Goal: Task Accomplishment & Management: Use online tool/utility

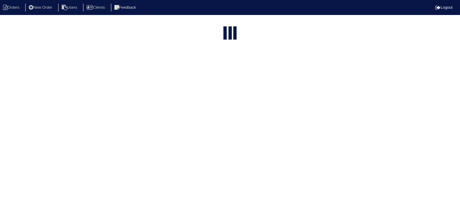
select select "15"
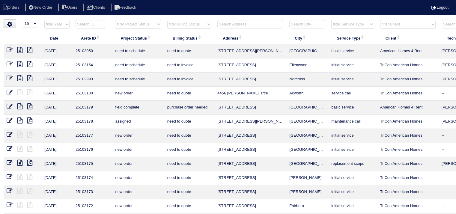
click at [236, 26] on input "text" at bounding box center [250, 24] width 66 height 8
click at [20, 120] on icon at bounding box center [19, 120] width 5 height 6
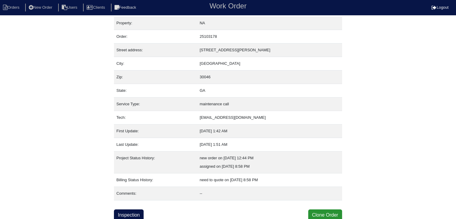
scroll to position [4, 0]
click at [132, 212] on link "Inspection" at bounding box center [129, 213] width 30 height 11
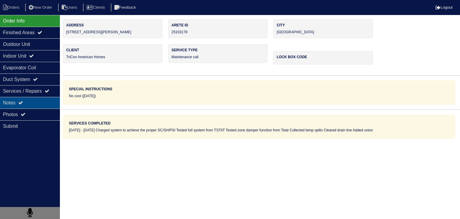
click at [47, 105] on div "Notes" at bounding box center [30, 103] width 60 height 12
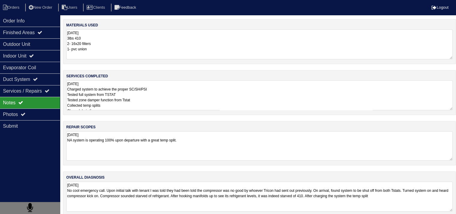
click at [118, 139] on textarea "8.28.25 NA system is operating 100% upon departure with a great temp split." at bounding box center [259, 145] width 386 height 29
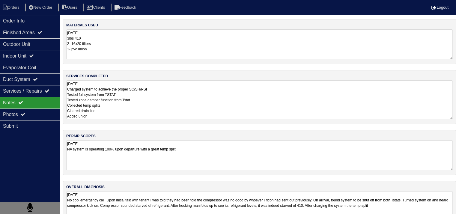
click at [169, 97] on textarea "8.28.25 Charged system to achieve the proper SC/SH/PSI Tested full system from …" at bounding box center [259, 99] width 386 height 39
click at [19, 47] on div "Outdoor Unit" at bounding box center [30, 44] width 60 height 12
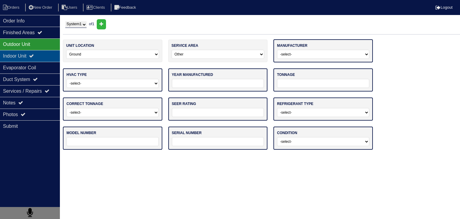
click at [15, 58] on div "Indoor Unit" at bounding box center [30, 56] width 60 height 12
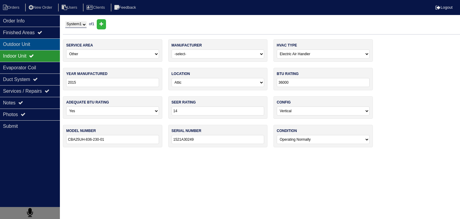
click at [32, 47] on div "Outdoor Unit" at bounding box center [30, 44] width 60 height 12
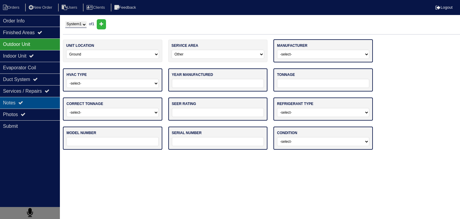
click at [49, 106] on div "Notes" at bounding box center [30, 103] width 60 height 12
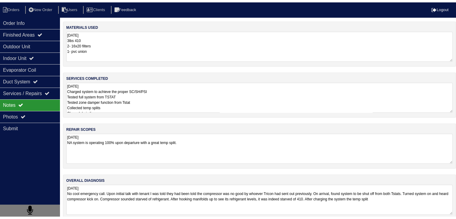
scroll to position [7, 0]
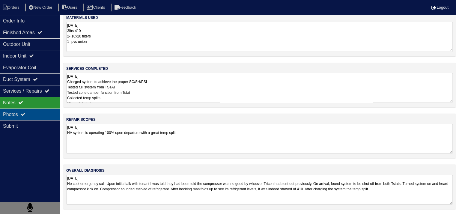
click at [42, 114] on div "Photos" at bounding box center [30, 114] width 60 height 12
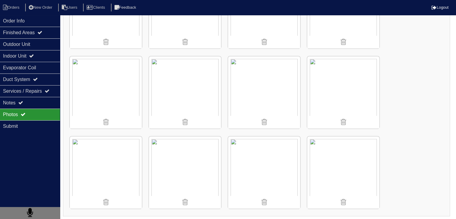
scroll to position [455, 0]
click at [16, 6] on li "Orders" at bounding box center [12, 8] width 24 height 8
select select "15"
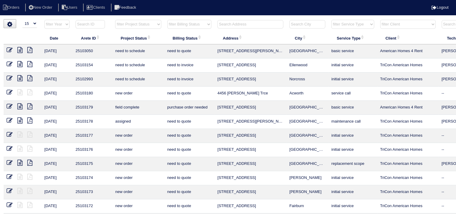
click at [246, 25] on input "text" at bounding box center [250, 24] width 66 height 8
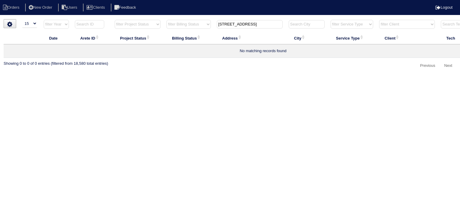
drag, startPoint x: 234, startPoint y: 25, endPoint x: 270, endPoint y: 25, distance: 36.3
click at [270, 25] on input "39 sage court" at bounding box center [250, 24] width 66 height 8
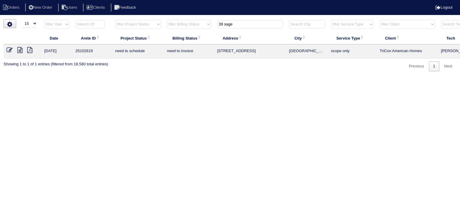
type input "39 sage"
click at [21, 51] on icon at bounding box center [19, 50] width 5 height 6
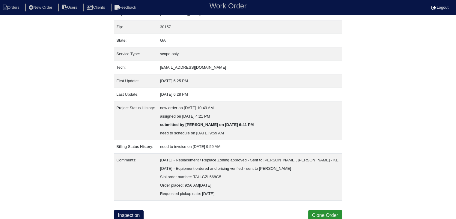
scroll to position [54, 0]
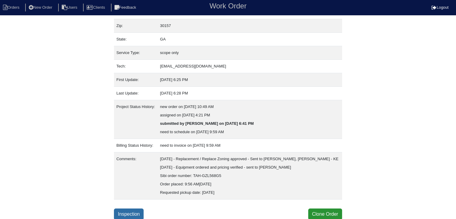
click at [128, 212] on link "Inspection" at bounding box center [129, 213] width 30 height 11
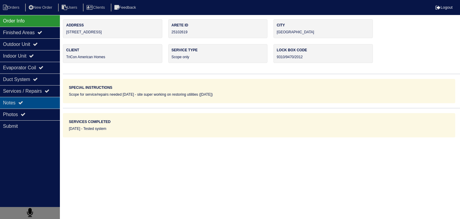
click at [43, 102] on div "Notes" at bounding box center [30, 103] width 60 height 12
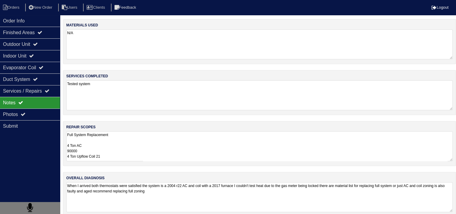
click at [98, 149] on textarea "Full System Replacement 4 Ton AC 90000 4 Ton Upflow Coil 21 Pan No hole 40x40 P…" at bounding box center [259, 146] width 386 height 30
click at [22, 7] on li "Orders" at bounding box center [12, 8] width 24 height 8
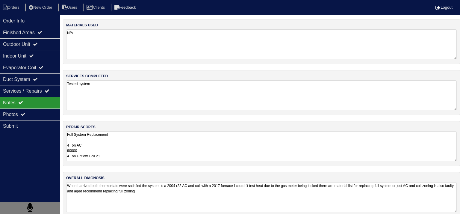
select select "15"
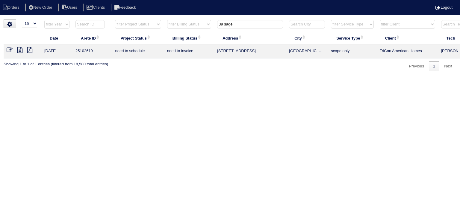
drag, startPoint x: 240, startPoint y: 26, endPoint x: 168, endPoint y: 24, distance: 72.3
click at [169, 24] on tr "filter Year -- Any Year -- 2025 2024 2023 2022 2021 2020 2019 filter Project St…" at bounding box center [263, 25] width 519 height 12
type input "4880 bank"
click at [21, 52] on icon at bounding box center [19, 50] width 5 height 6
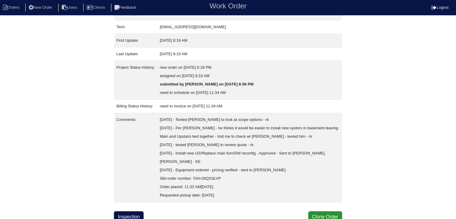
scroll to position [96, 0]
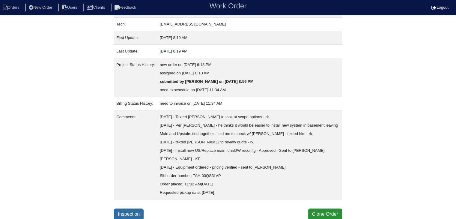
click at [131, 214] on link "Inspection" at bounding box center [129, 213] width 30 height 11
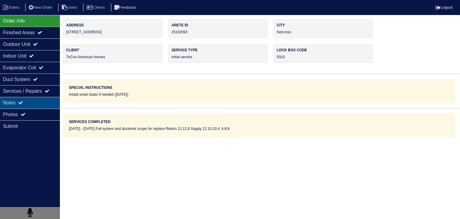
click at [45, 106] on div "Notes" at bounding box center [30, 103] width 60 height 12
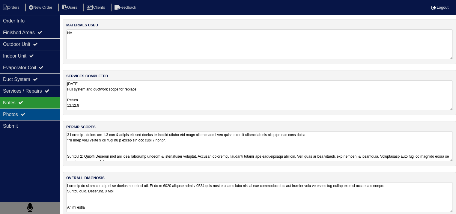
click at [38, 117] on div "Photos" at bounding box center [30, 114] width 60 height 12
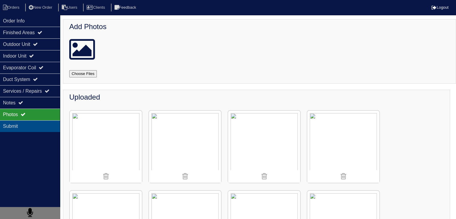
click at [19, 125] on div "Submit" at bounding box center [30, 126] width 60 height 12
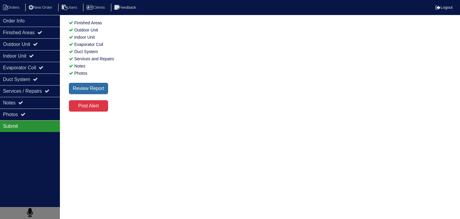
click at [103, 93] on div "Review Report" at bounding box center [88, 88] width 39 height 11
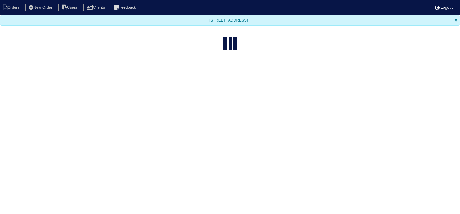
select select "15"
type input "4880 bank"
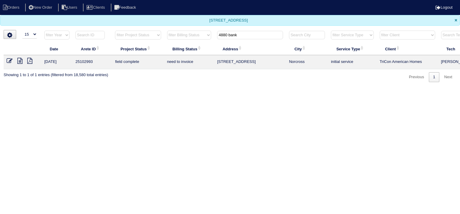
click at [21, 60] on icon at bounding box center [19, 61] width 5 height 6
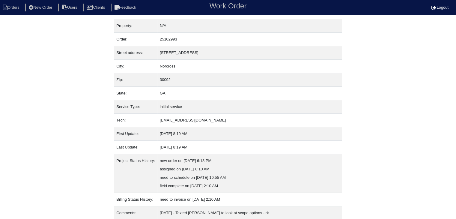
scroll to position [96, 0]
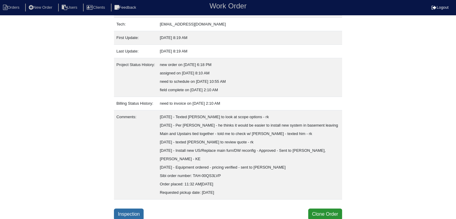
click at [124, 210] on link "Inspection" at bounding box center [129, 213] width 30 height 11
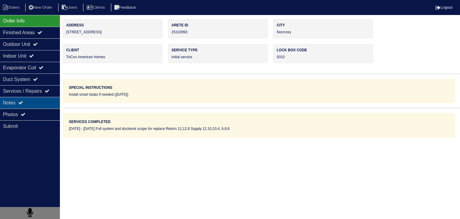
click at [46, 103] on div "Notes" at bounding box center [30, 103] width 60 height 12
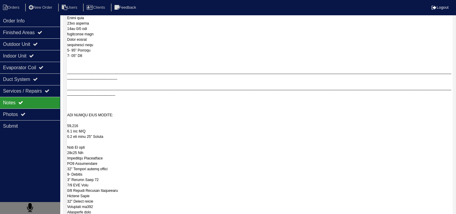
scroll to position [415, 0]
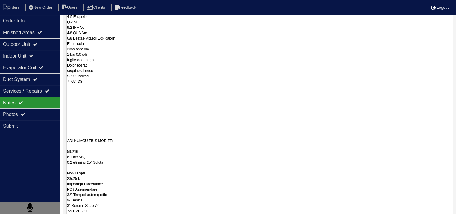
drag, startPoint x: 67, startPoint y: 101, endPoint x: 173, endPoint y: 83, distance: 107.3
click at [173, 83] on textarea at bounding box center [259, 63] width 386 height 692
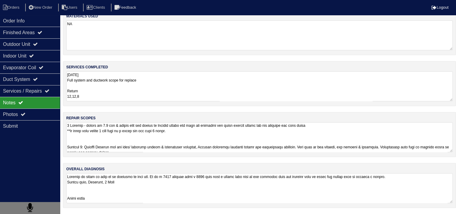
scroll to position [7, 0]
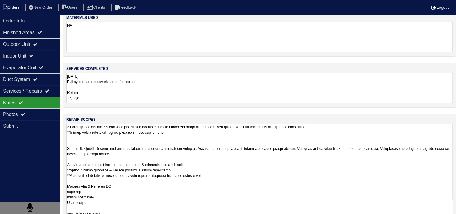
click at [19, 7] on li "Orders" at bounding box center [12, 8] width 24 height 8
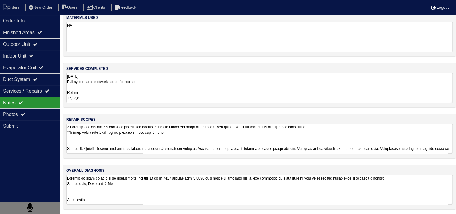
select select "15"
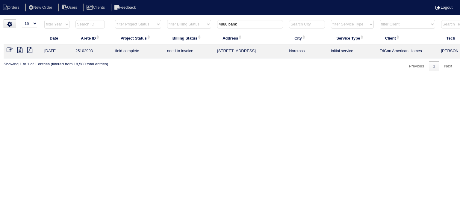
drag, startPoint x: 248, startPoint y: 25, endPoint x: 160, endPoint y: 19, distance: 88.4
click at [161, 19] on tr "filter Year -- Any Year -- 2025 2024 2023 2022 2021 2020 2019 filter Project St…" at bounding box center [263, 25] width 519 height 12
type input "39 sage"
click at [22, 52] on icon at bounding box center [19, 50] width 5 height 6
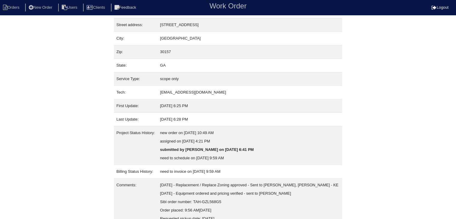
scroll to position [54, 0]
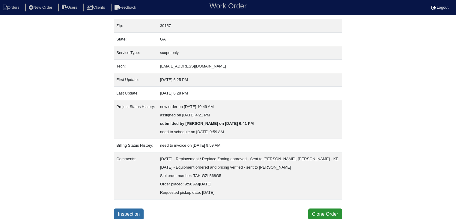
click at [138, 211] on link "Inspection" at bounding box center [129, 213] width 30 height 11
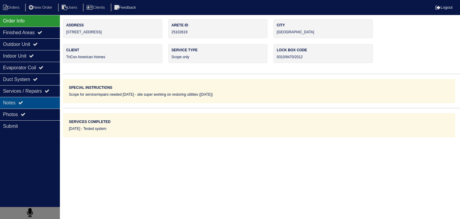
click at [35, 103] on div "Notes" at bounding box center [30, 103] width 60 height 12
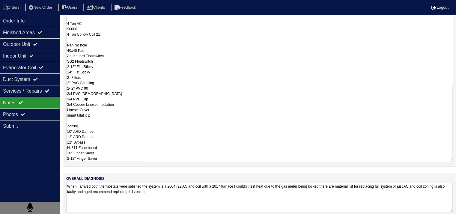
scroll to position [130, 0]
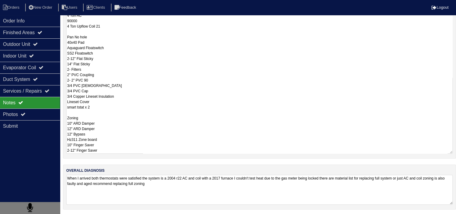
drag, startPoint x: 67, startPoint y: 146, endPoint x: 132, endPoint y: 218, distance: 97.0
click at [132, 215] on html "Orders New Order Users Clients Feedback Logout Orders New Order Users Clients M…" at bounding box center [228, 42] width 456 height 345
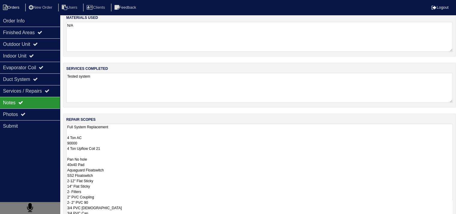
click at [20, 8] on li "Orders" at bounding box center [12, 8] width 24 height 8
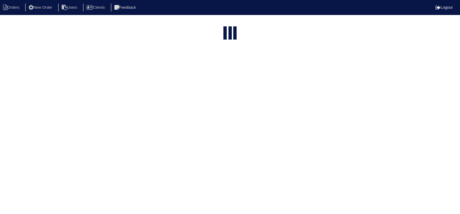
select select "15"
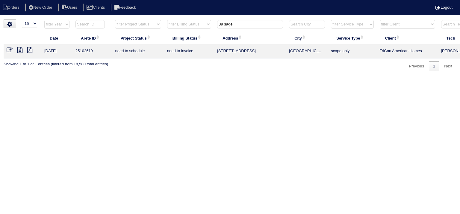
drag, startPoint x: 243, startPoint y: 22, endPoint x: 199, endPoint y: 22, distance: 44.1
click at [199, 22] on tr "filter Year -- Any Year -- 2025 2024 2023 2022 2021 2020 2019 filter Project St…" at bounding box center [263, 25] width 519 height 12
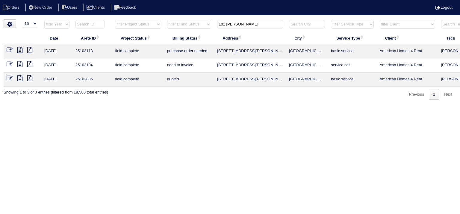
type input "101 randy"
click at [20, 51] on icon at bounding box center [19, 50] width 5 height 6
click at [20, 65] on icon at bounding box center [19, 64] width 5 height 6
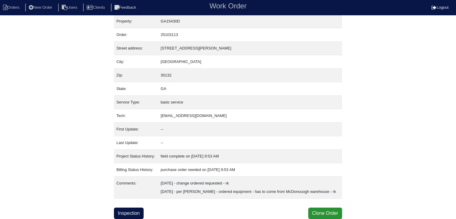
scroll to position [12, 0]
click at [134, 212] on link "Inspection" at bounding box center [129, 212] width 30 height 11
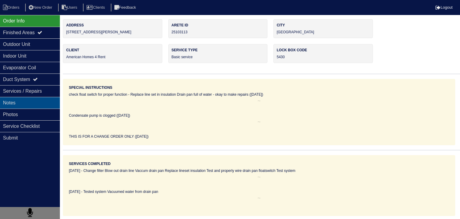
click at [45, 104] on div "Notes" at bounding box center [30, 103] width 60 height 12
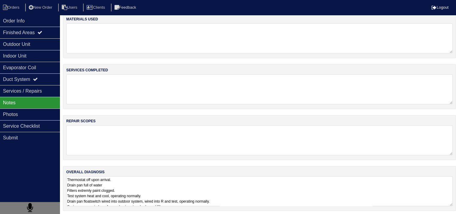
scroll to position [7, 0]
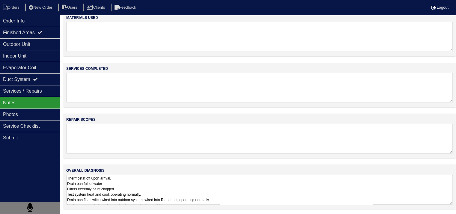
click at [123, 190] on textarea "Thermostat off upon arrival. Drain pan full of water Filters extremly paint clo…" at bounding box center [259, 190] width 386 height 30
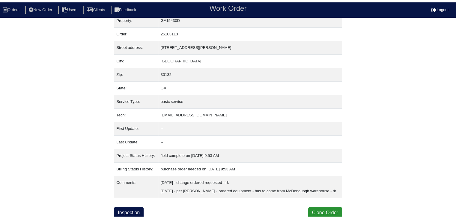
scroll to position [12, 0]
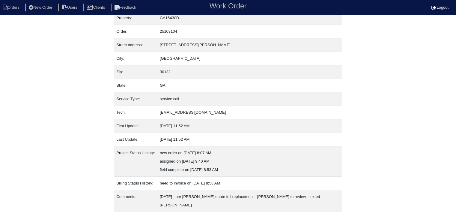
scroll to position [12, 0]
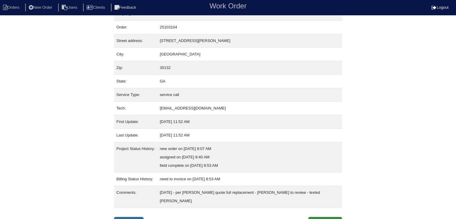
click at [138, 217] on link "Inspection" at bounding box center [129, 222] width 30 height 11
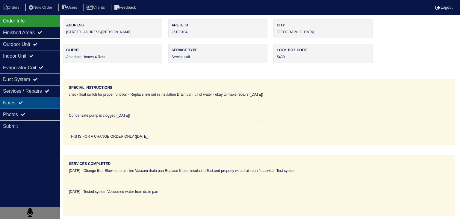
click at [37, 104] on div "Notes" at bounding box center [30, 103] width 60 height 12
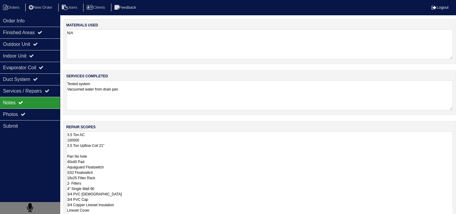
scroll to position [65, 0]
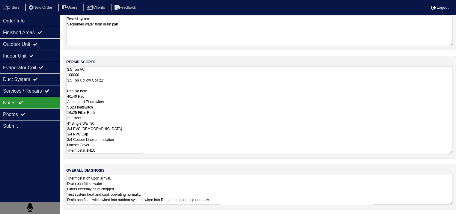
drag, startPoint x: 67, startPoint y: 135, endPoint x: 129, endPoint y: 164, distance: 68.5
click at [129, 164] on div "materials used N/A services completed Tested system Vacuumed water from drain p…" at bounding box center [259, 84] width 393 height 261
click at [11, 8] on li "Orders" at bounding box center [12, 8] width 24 height 8
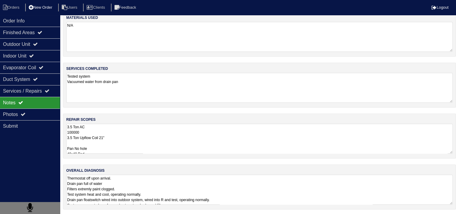
select select "15"
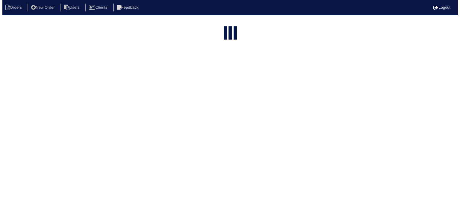
scroll to position [0, 0]
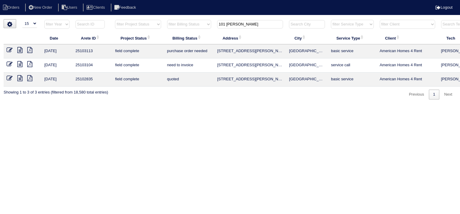
drag, startPoint x: 247, startPoint y: 25, endPoint x: 189, endPoint y: 24, distance: 58.4
click at [189, 24] on tr "filter Year -- Any Year -- 2025 2024 2023 2022 2021 2020 2019 filter Project St…" at bounding box center [263, 25] width 519 height 12
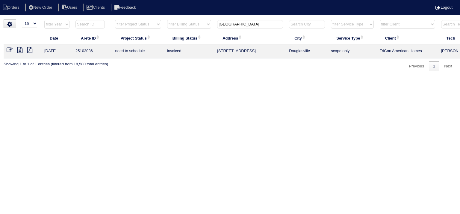
type input "4481 Ridge"
click at [16, 51] on link at bounding box center [12, 51] width 11 height 4
click at [21, 51] on icon at bounding box center [19, 50] width 5 height 6
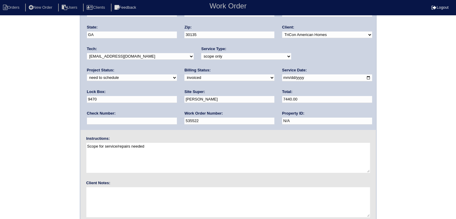
scroll to position [42, 0]
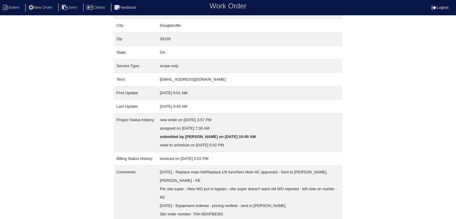
scroll to position [79, 0]
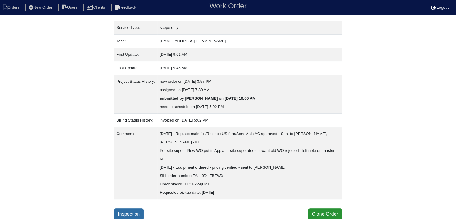
click at [138, 213] on link "Inspection" at bounding box center [129, 213] width 30 height 11
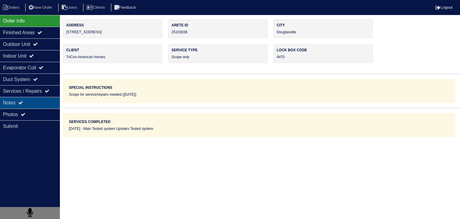
click at [39, 105] on div "Notes" at bounding box center [30, 103] width 60 height 12
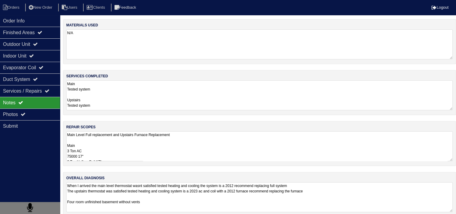
click at [88, 146] on textarea "Main Level Full replacement and Upstairs Furnace Replacement Main 3 Ton AC 7500…" at bounding box center [259, 146] width 386 height 30
click at [19, 46] on div "Outdoor Unit" at bounding box center [30, 44] width 60 height 12
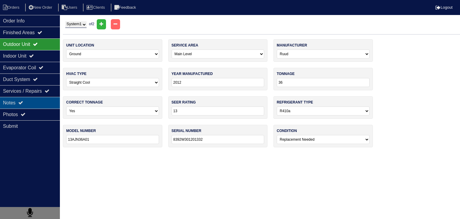
drag, startPoint x: 31, startPoint y: 106, endPoint x: 36, endPoint y: 107, distance: 4.8
click at [31, 106] on div "Notes" at bounding box center [30, 103] width 60 height 12
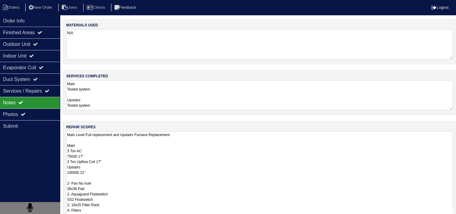
click at [129, 154] on textarea "Main Level Full replacement and Upstairs Furnace Replacement Main 3 Ton AC 7500…" at bounding box center [259, 201] width 386 height 141
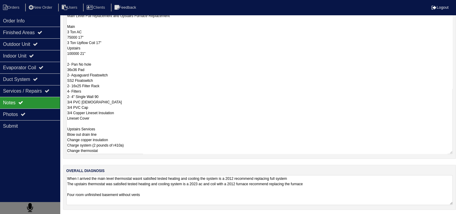
scroll to position [119, 0]
click at [189, 71] on textarea "Main Level Full replacement and Upstairs Furnace Replacement Main 3 Ton AC 7500…" at bounding box center [259, 82] width 386 height 141
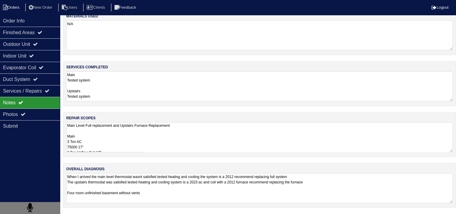
scroll to position [7, 0]
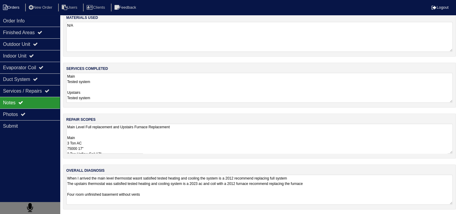
click at [16, 7] on li "Orders" at bounding box center [12, 8] width 24 height 8
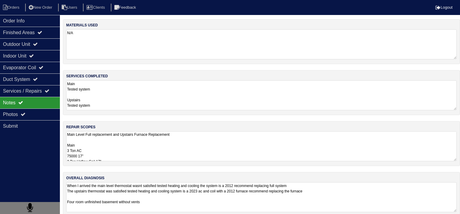
select select "15"
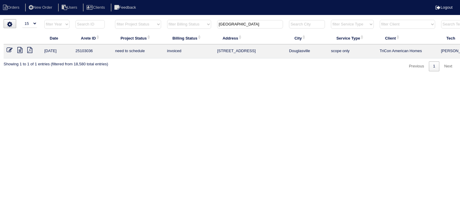
drag, startPoint x: 242, startPoint y: 22, endPoint x: 205, endPoint y: 22, distance: 36.9
click at [205, 22] on tr "filter Year -- Any Year -- 2025 2024 2023 2022 2021 2020 2019 filter Project St…" at bounding box center [263, 25] width 519 height 12
type input "4265 Ten"
click at [22, 52] on icon at bounding box center [19, 50] width 5 height 6
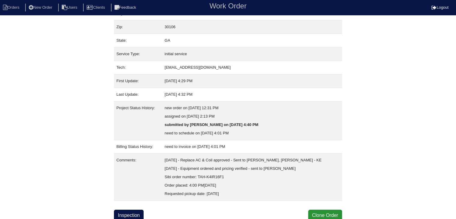
scroll to position [54, 0]
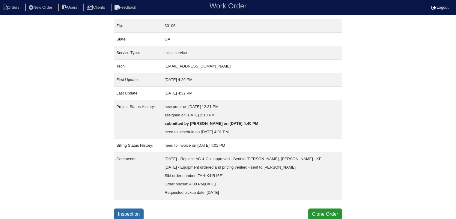
click at [126, 211] on link "Inspection" at bounding box center [129, 213] width 30 height 11
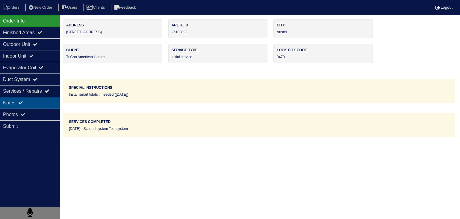
click at [49, 103] on div "Notes" at bounding box center [30, 103] width 60 height 12
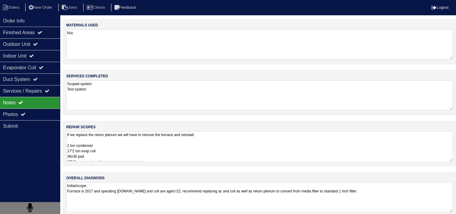
click at [92, 146] on textarea "If we replace the return plenum we will have to remove the furnace and reinstal…" at bounding box center [259, 146] width 386 height 30
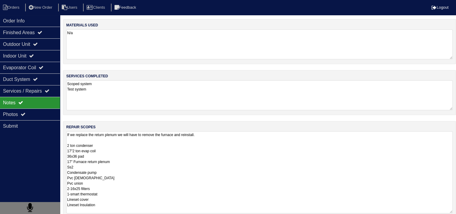
scroll to position [60, 0]
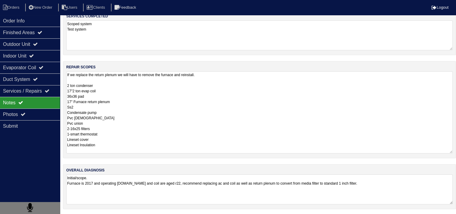
drag, startPoint x: 72, startPoint y: 140, endPoint x: 96, endPoint y: 232, distance: 94.9
click at [96, 215] on html "Orders New Order Users Clients Feedback Logout Orders New Order Users Clients M…" at bounding box center [228, 77] width 456 height 275
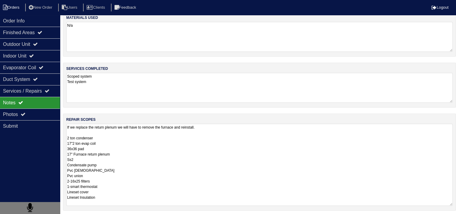
click at [18, 8] on li "Orders" at bounding box center [12, 8] width 24 height 8
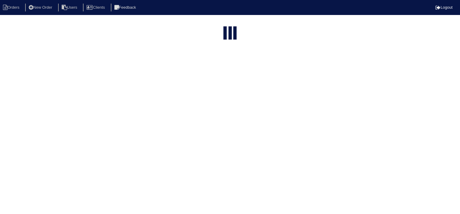
select select "15"
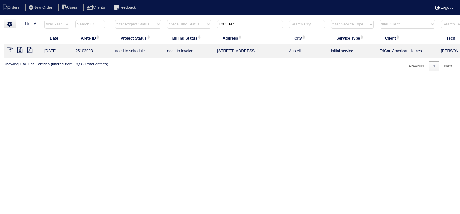
drag, startPoint x: 248, startPoint y: 24, endPoint x: 185, endPoint y: 23, distance: 63.2
click at [185, 23] on tr "filter Year -- Any Year -- 2025 2024 2023 2022 2021 2020 2019 filter Project St…" at bounding box center [263, 25] width 519 height 12
type input "580 west"
click at [22, 51] on icon at bounding box center [19, 50] width 5 height 6
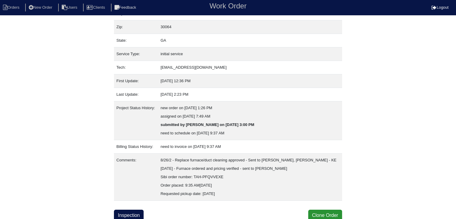
scroll to position [54, 0]
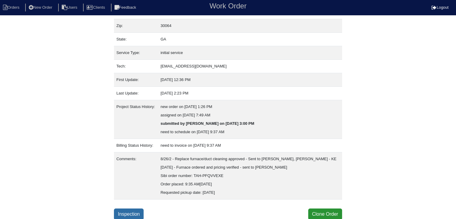
click at [132, 211] on link "Inspection" at bounding box center [129, 213] width 30 height 11
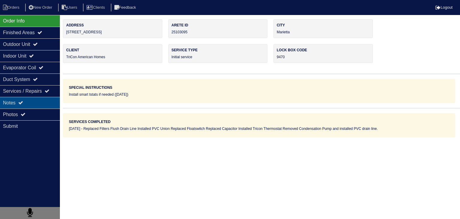
click at [33, 102] on div "Notes" at bounding box center [30, 103] width 60 height 12
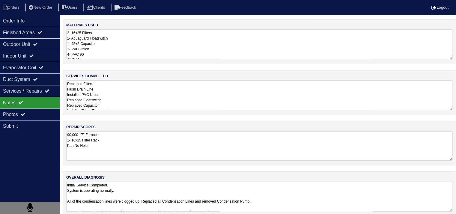
drag, startPoint x: 67, startPoint y: 135, endPoint x: 118, endPoint y: 151, distance: 53.6
click at [117, 151] on textarea "90,000 17" Furnace 1- 16x25 Filter Rack Pan No Hole" at bounding box center [259, 145] width 386 height 29
click at [15, 6] on li "Orders" at bounding box center [12, 8] width 24 height 8
select select "15"
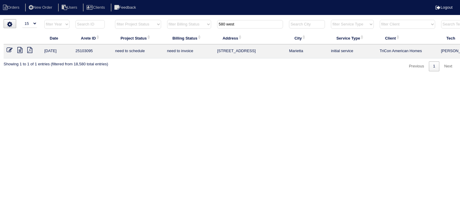
drag, startPoint x: 244, startPoint y: 25, endPoint x: 199, endPoint y: 25, distance: 45.0
click at [199, 25] on tr "filter Year -- Any Year -- 2025 2024 2023 2022 2021 2020 2019 filter Project St…" at bounding box center [263, 25] width 519 height 12
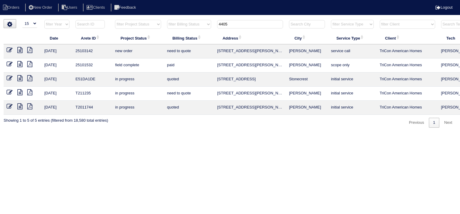
type input "4405"
